Goal: Task Accomplishment & Management: Manage account settings

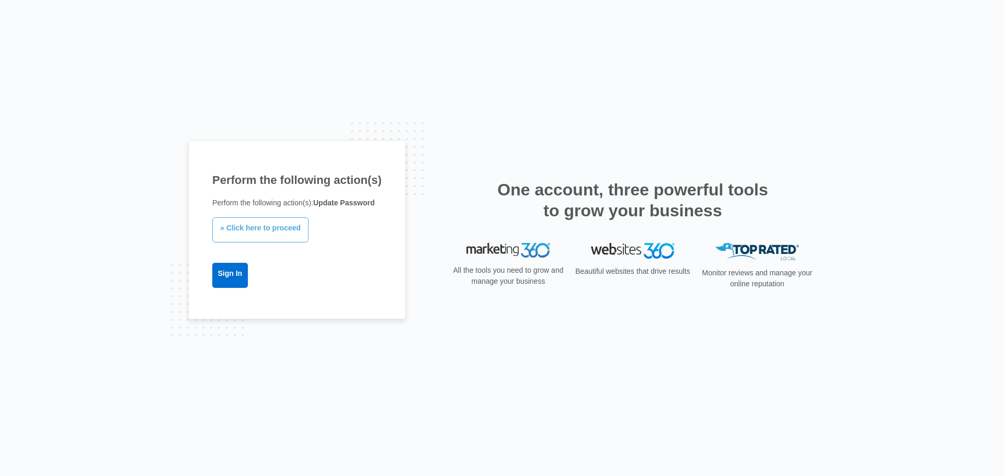
click at [264, 232] on link "» Click here to proceed" at bounding box center [260, 230] width 96 height 25
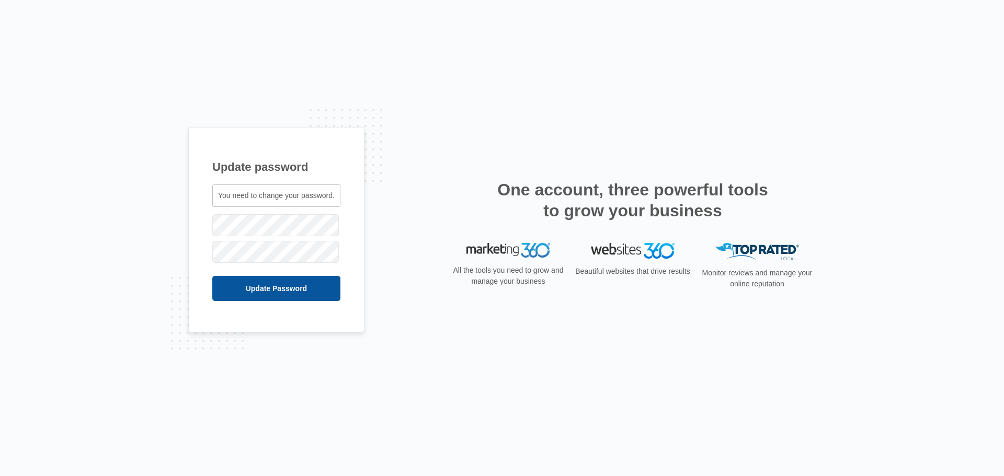
click at [295, 291] on input "Update Password" at bounding box center [276, 288] width 128 height 25
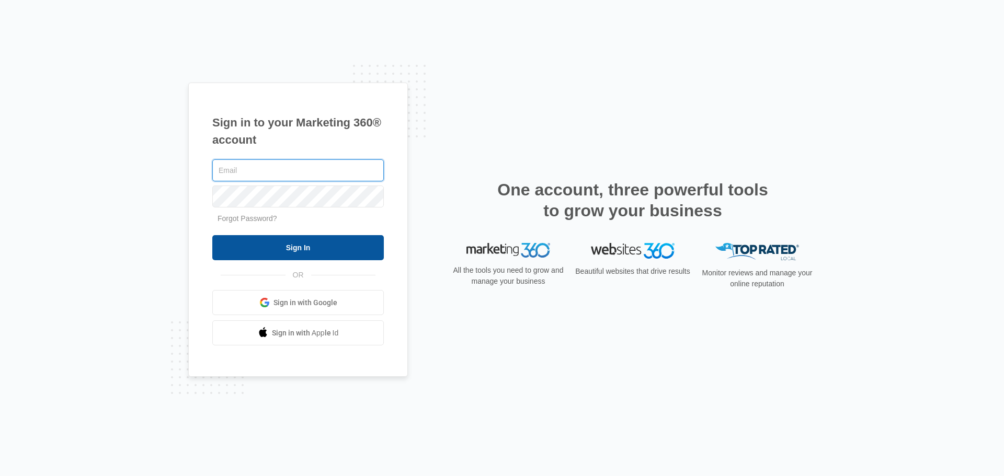
type input "ldavis@wogangroup.com"
click at [305, 253] on input "Sign In" at bounding box center [298, 247] width 172 height 25
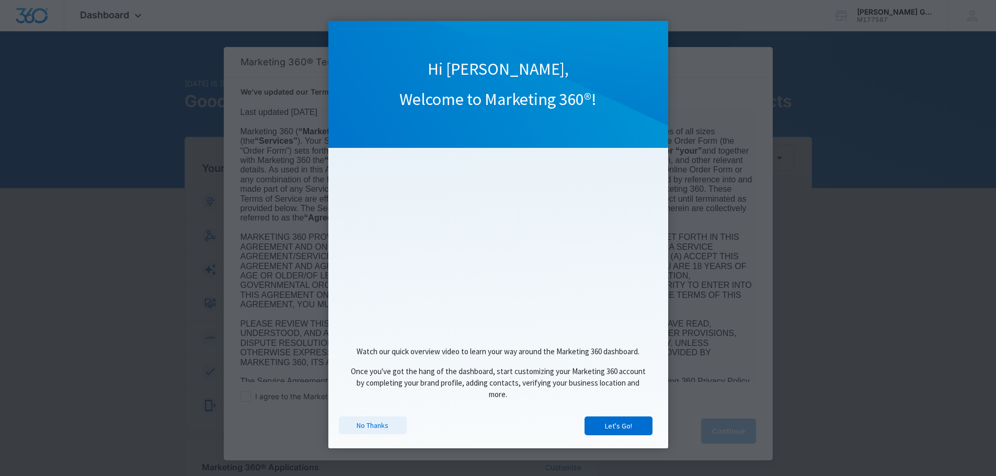
click at [359, 428] on link "No Thanks" at bounding box center [373, 426] width 68 height 18
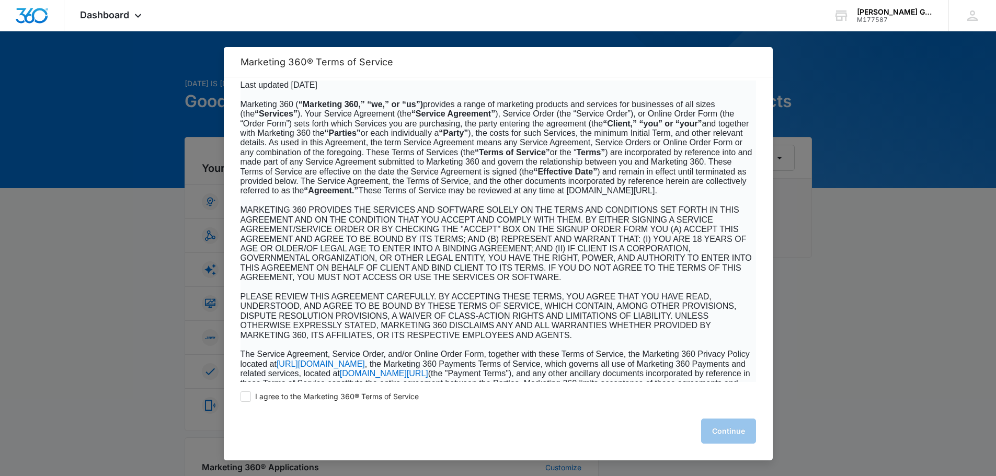
scroll to position [52, 0]
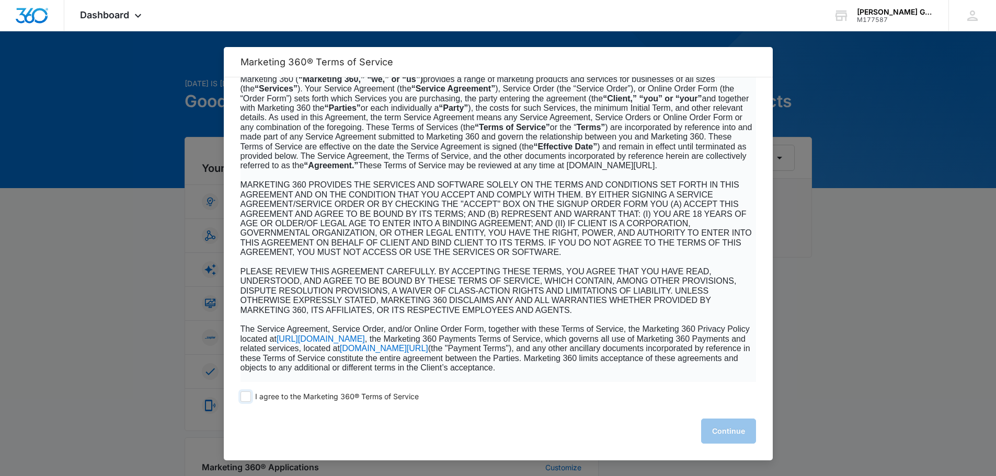
click at [246, 399] on span at bounding box center [246, 397] width 10 height 10
click at [246, 399] on input "I agree to the Marketing 360® Terms of Service" at bounding box center [246, 397] width 10 height 10
checkbox input "true"
click at [735, 431] on button "Continue" at bounding box center [728, 431] width 55 height 25
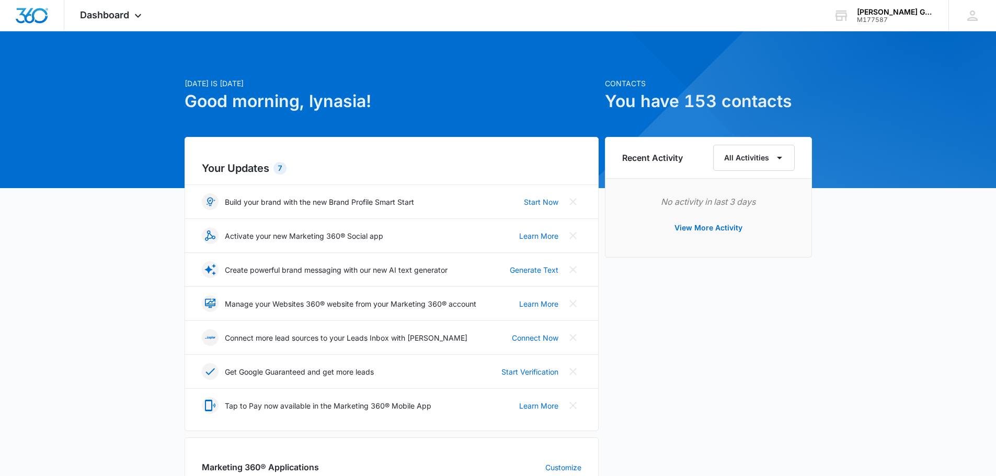
drag, startPoint x: 402, startPoint y: 218, endPoint x: 105, endPoint y: 231, distance: 297.4
click at [99, 232] on div "[DATE] is [DATE] Good morning, lynasia! Contacts You have 153 contacts Your Upd…" at bounding box center [498, 482] width 996 height 877
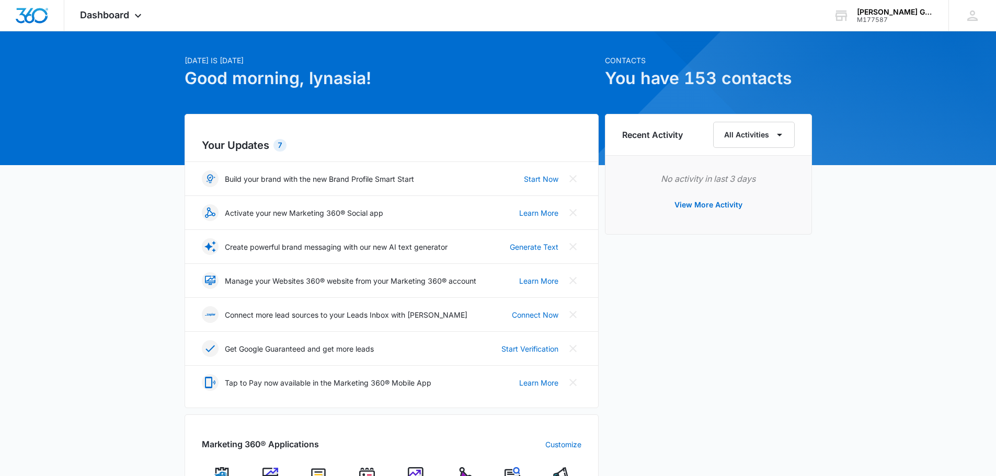
scroll to position [0, 0]
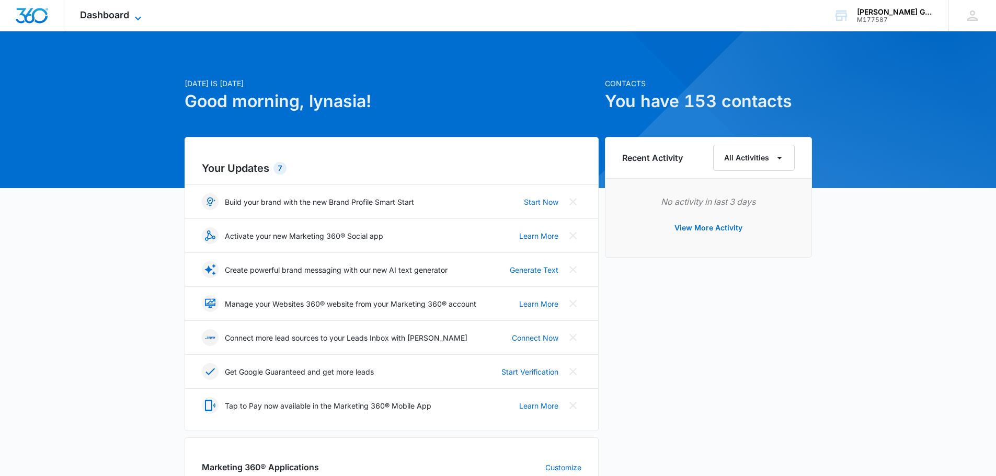
click at [134, 19] on icon at bounding box center [138, 18] width 13 height 13
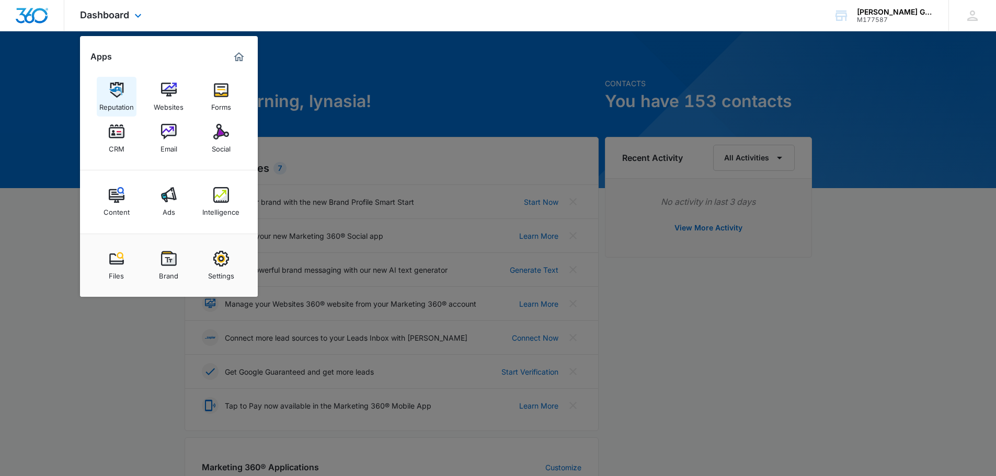
click at [123, 94] on img at bounding box center [117, 90] width 16 height 16
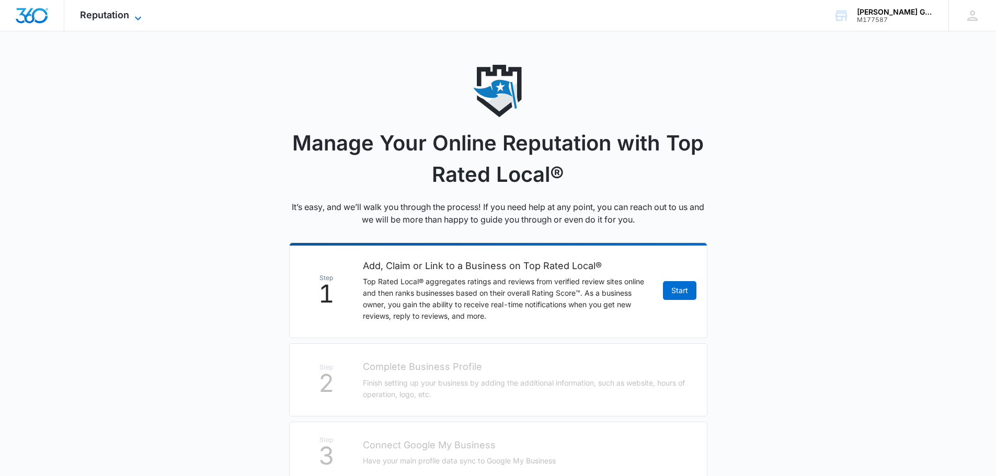
click at [134, 21] on icon at bounding box center [138, 18] width 13 height 13
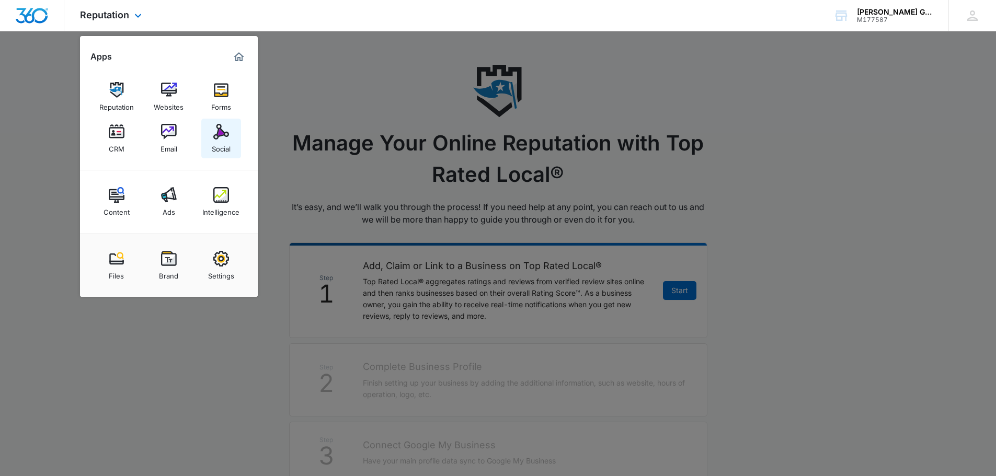
click at [225, 136] on img at bounding box center [221, 132] width 16 height 16
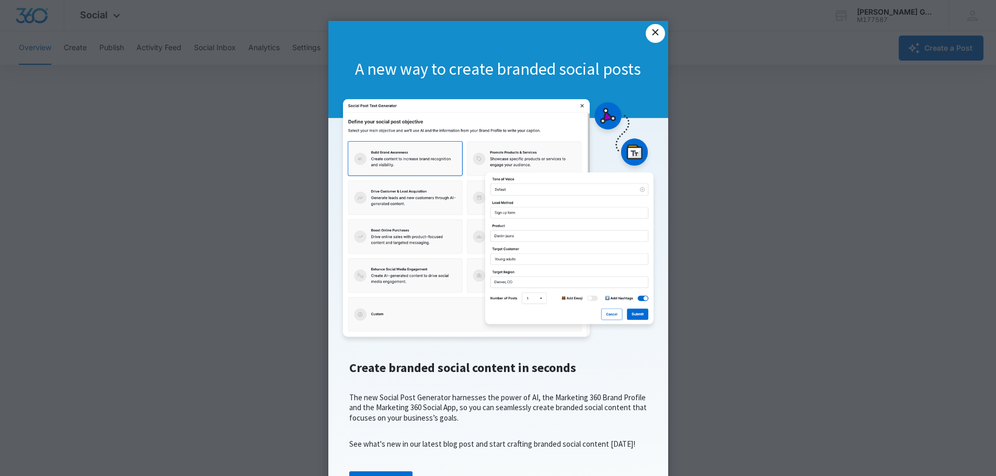
click at [656, 31] on link "×" at bounding box center [655, 33] width 19 height 19
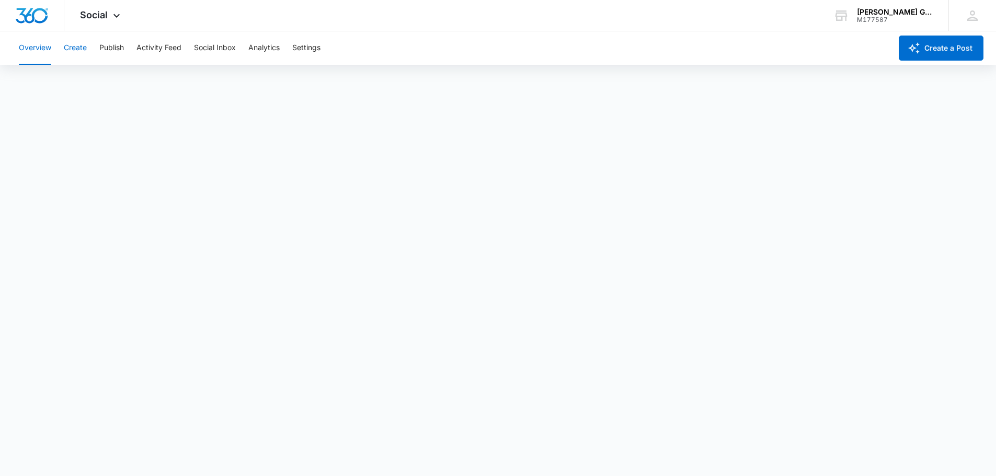
click at [83, 48] on button "Create" at bounding box center [75, 47] width 23 height 33
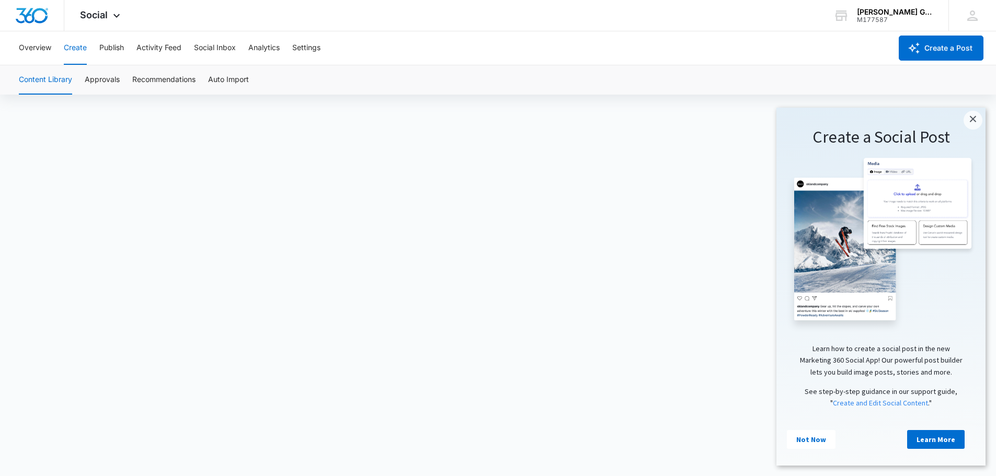
click at [78, 48] on button "Create" at bounding box center [75, 47] width 23 height 33
click at [981, 123] on link "×" at bounding box center [973, 120] width 19 height 19
